Goal: Obtain resource: Download file/media

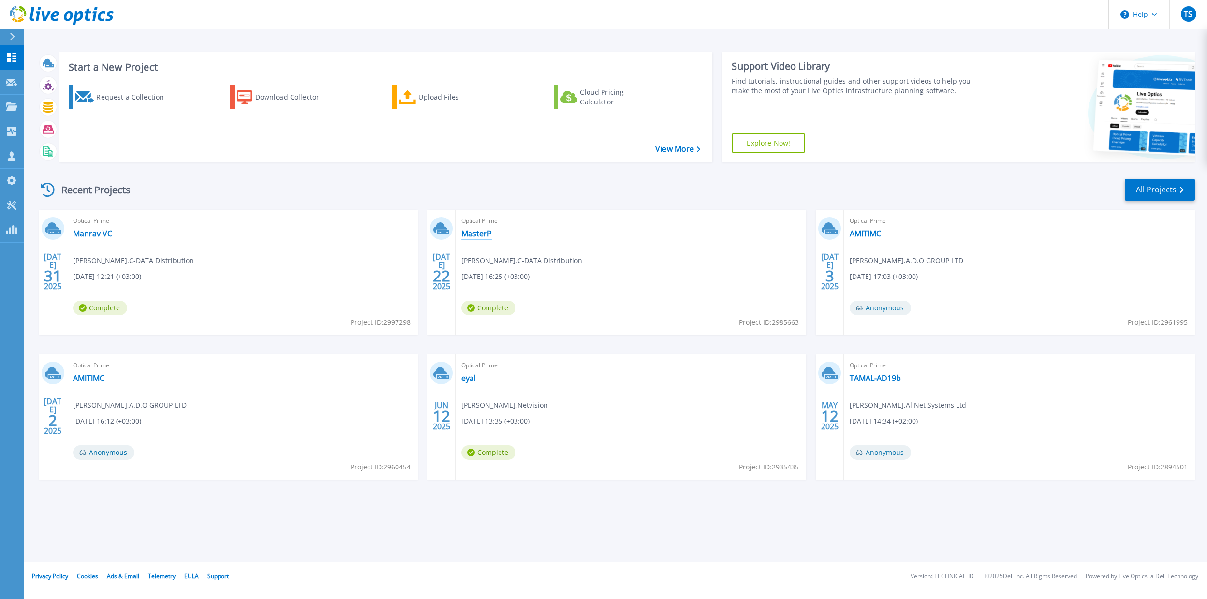
click at [478, 232] on link "MasterP" at bounding box center [476, 234] width 30 height 10
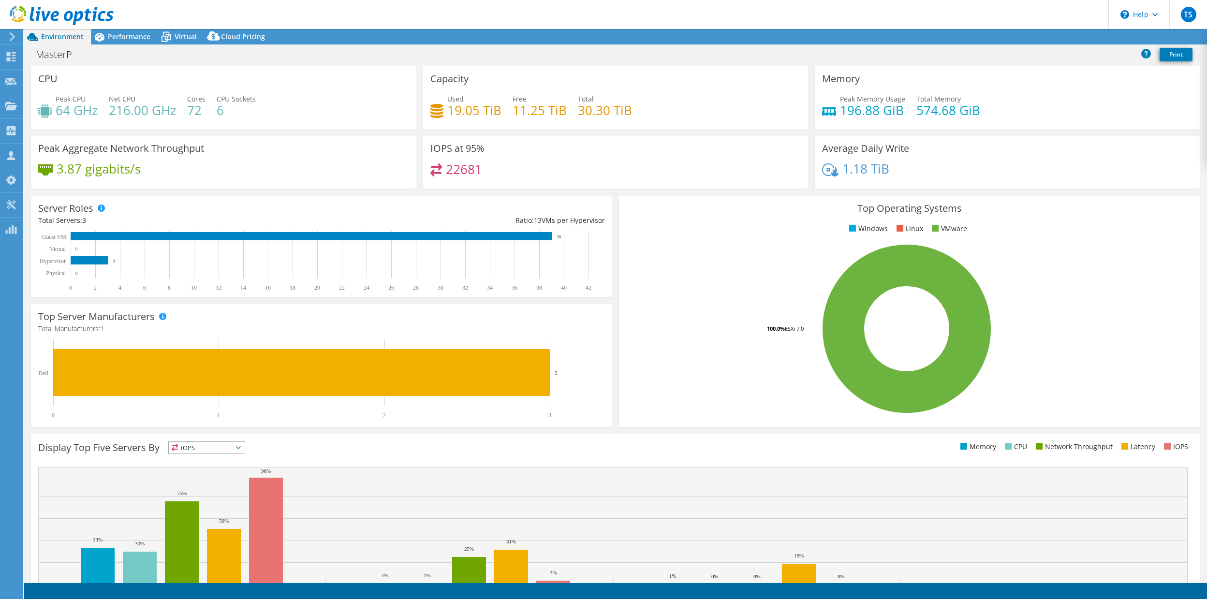
select select "USD"
click at [1041, 35] on link "Reports" at bounding box center [1043, 36] width 46 height 15
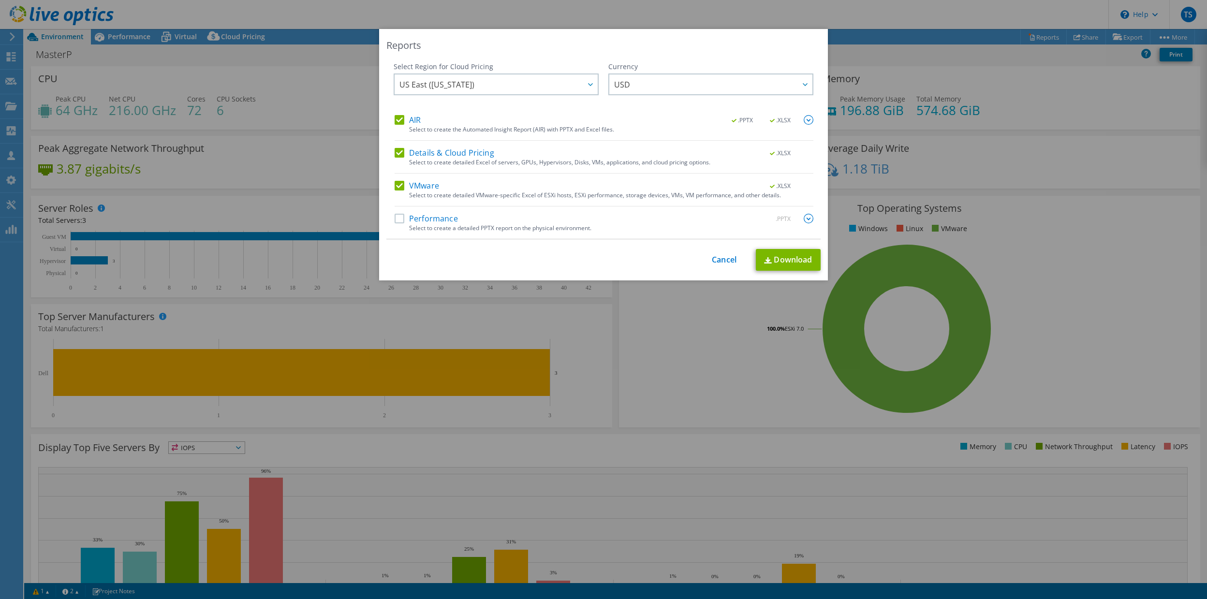
click at [400, 154] on label "Details & Cloud Pricing" at bounding box center [445, 153] width 100 height 10
click at [0, 0] on input "Details & Cloud Pricing" at bounding box center [0, 0] width 0 height 0
click at [397, 185] on label "VMware" at bounding box center [417, 186] width 44 height 10
click at [0, 0] on input "VMware" at bounding box center [0, 0] width 0 height 0
click at [802, 262] on link "Download" at bounding box center [788, 260] width 65 height 22
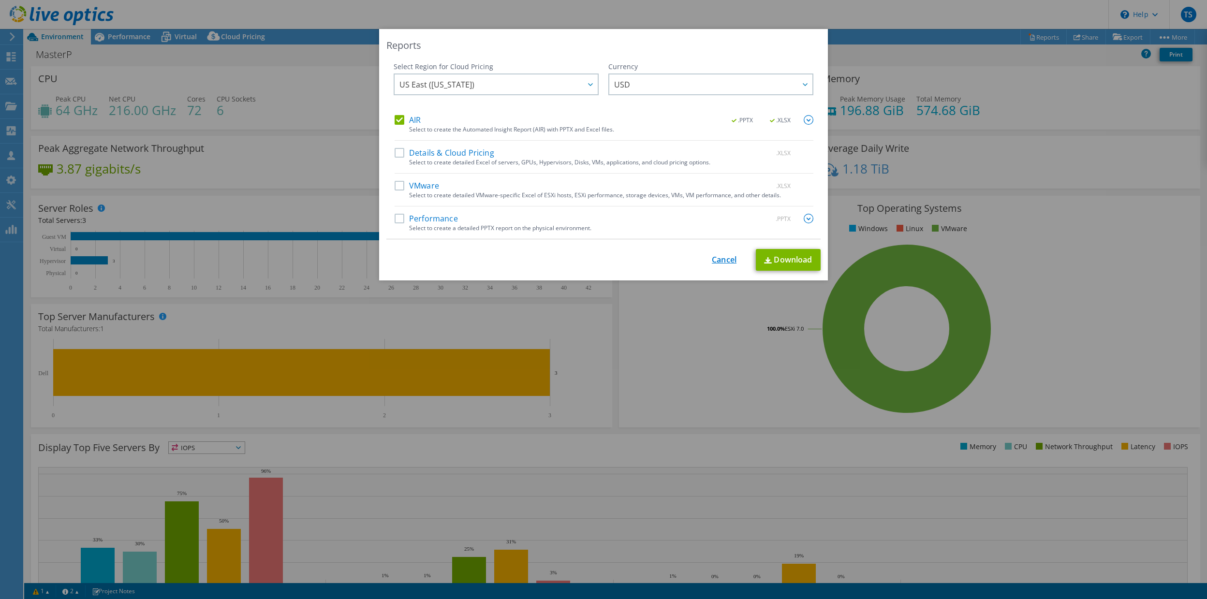
click at [724, 261] on link "Cancel" at bounding box center [724, 259] width 25 height 9
